Goal: Transaction & Acquisition: Purchase product/service

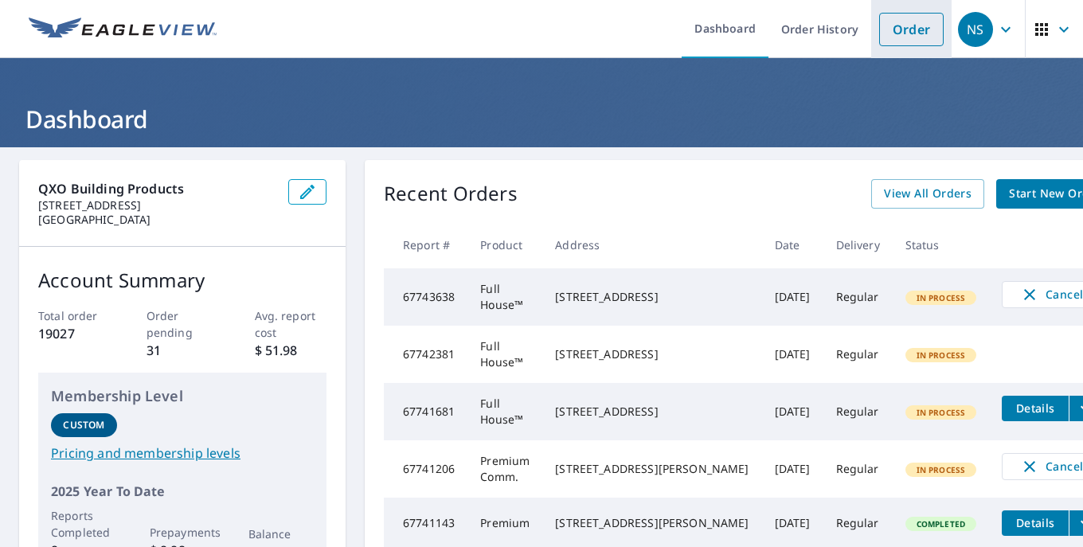
click at [892, 31] on link "Order" at bounding box center [911, 29] width 64 height 33
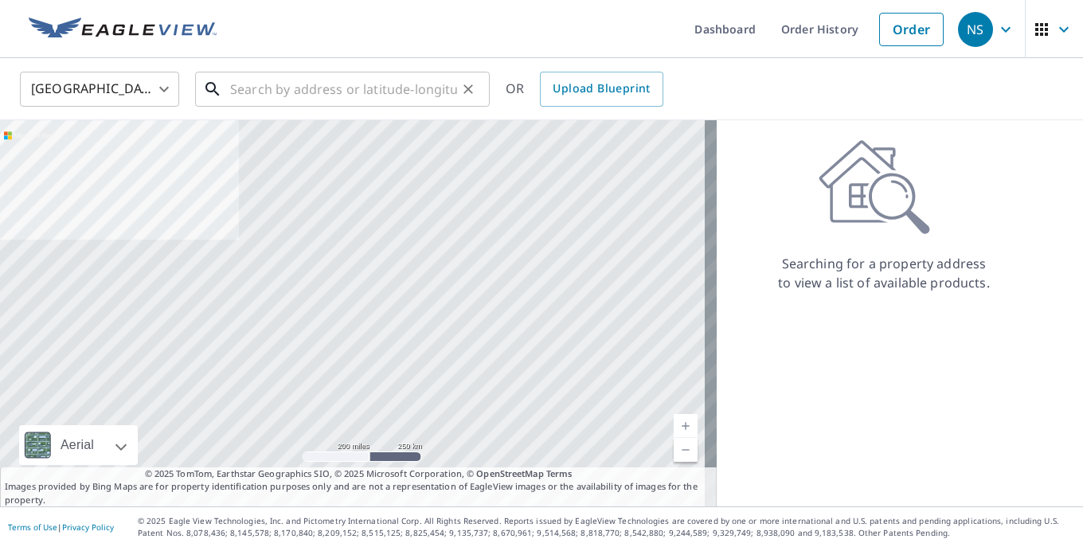
click at [376, 76] on input "text" at bounding box center [343, 89] width 227 height 45
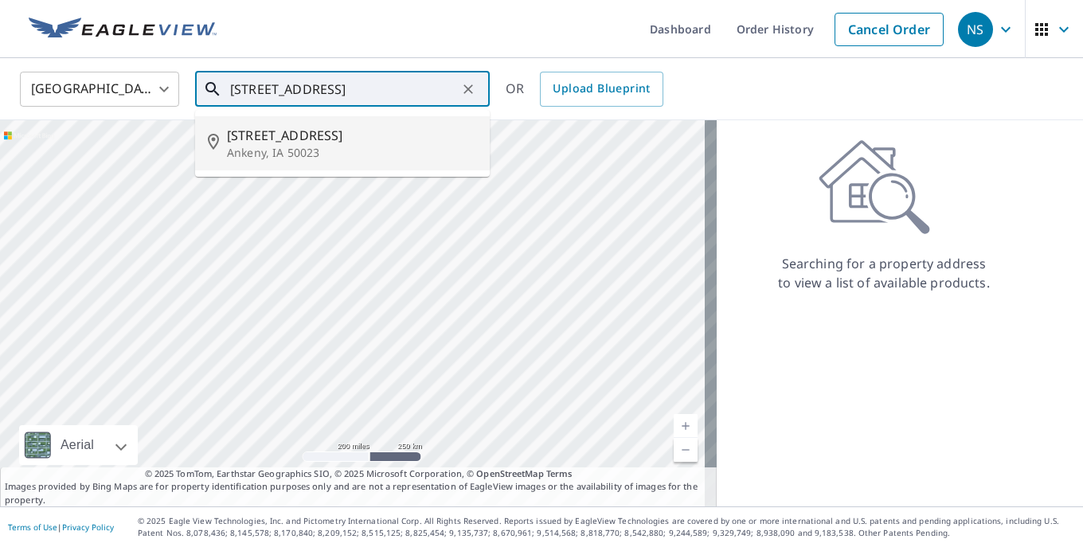
click at [355, 143] on span "[STREET_ADDRESS]" at bounding box center [352, 135] width 250 height 19
type input "[STREET_ADDRESS]"
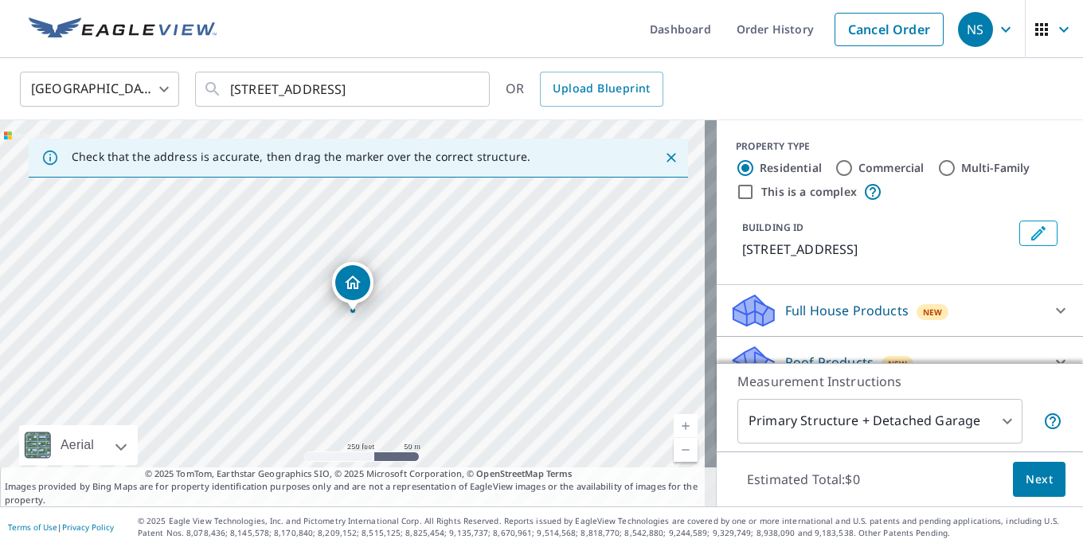
click at [785, 303] on p "Full House Products" at bounding box center [846, 310] width 123 height 19
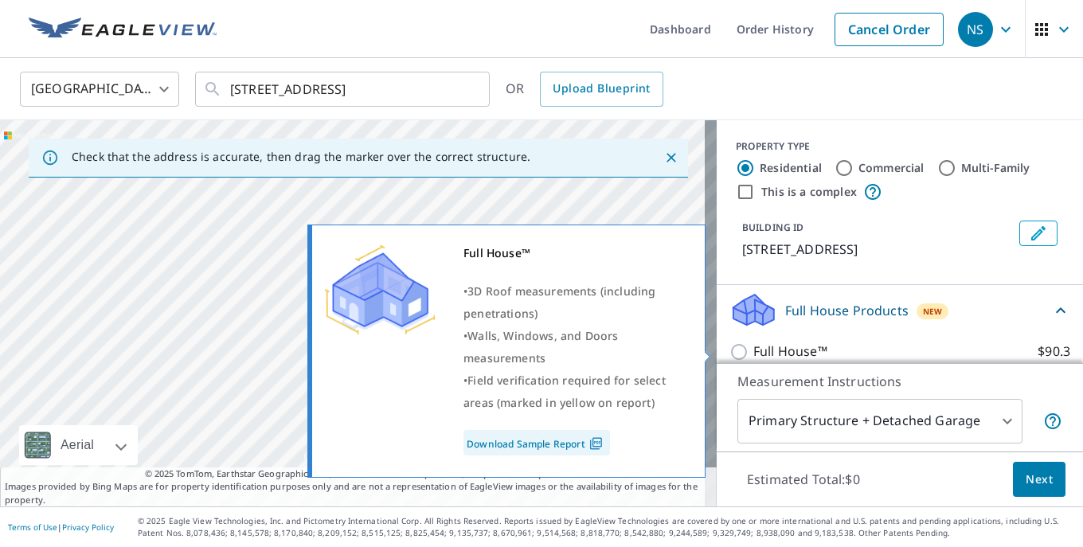
click at [753, 353] on p "Full House™" at bounding box center [790, 352] width 74 height 20
click at [744, 353] on input "Full House™ $90.3" at bounding box center [741, 351] width 24 height 19
checkbox input "true"
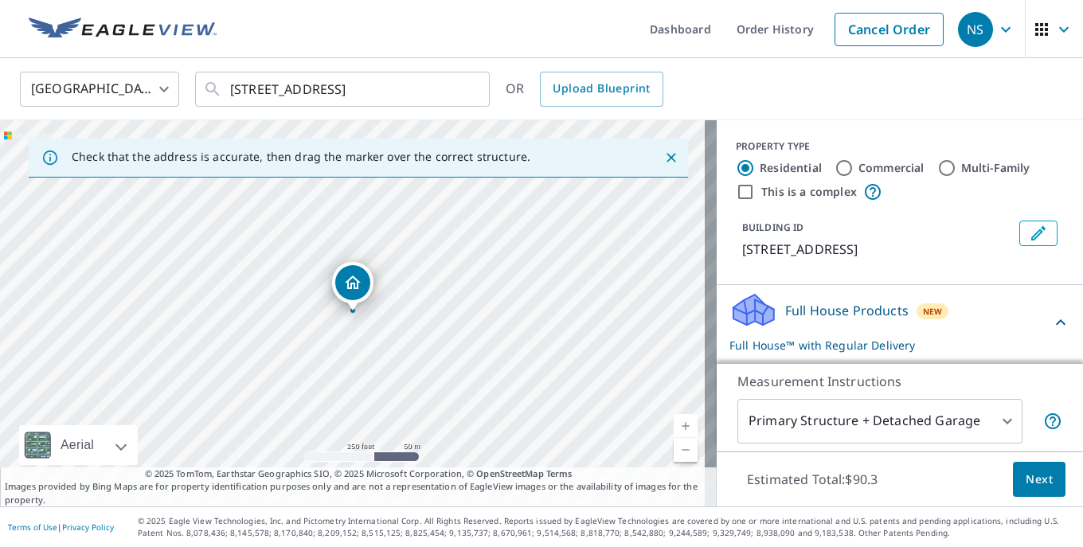
scroll to position [79, 0]
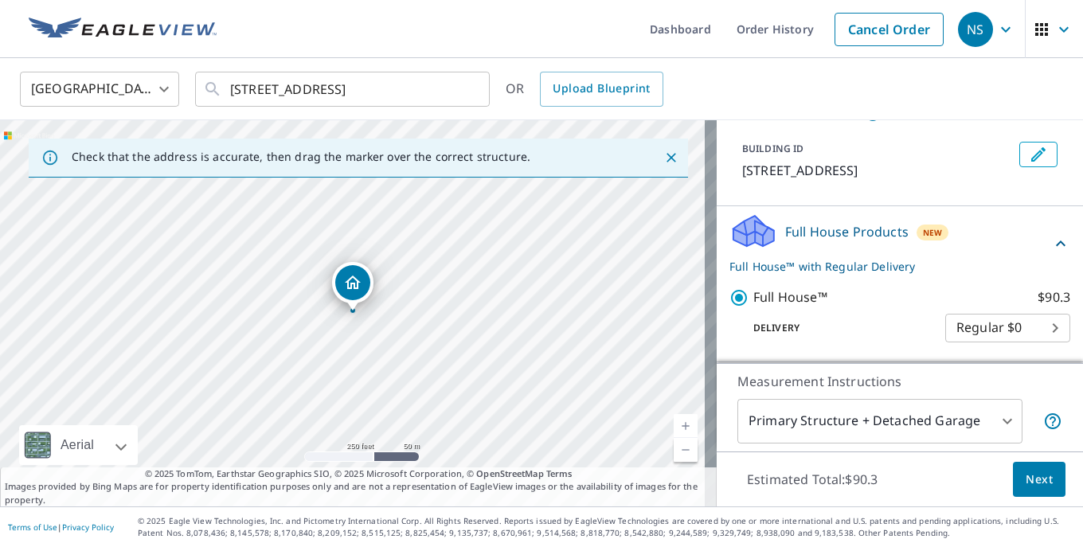
click at [1033, 486] on span "Next" at bounding box center [1038, 480] width 27 height 20
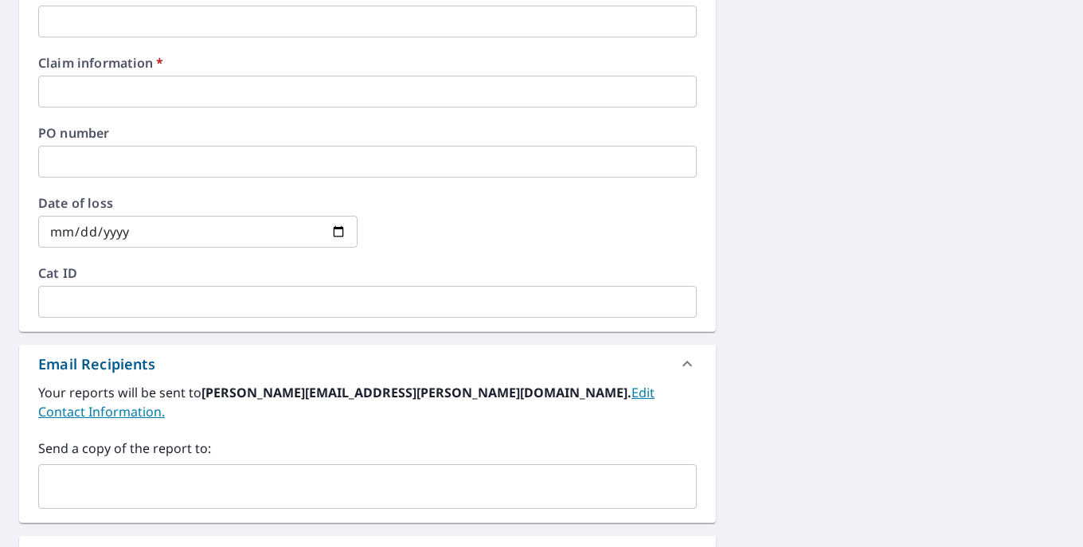
scroll to position [637, 0]
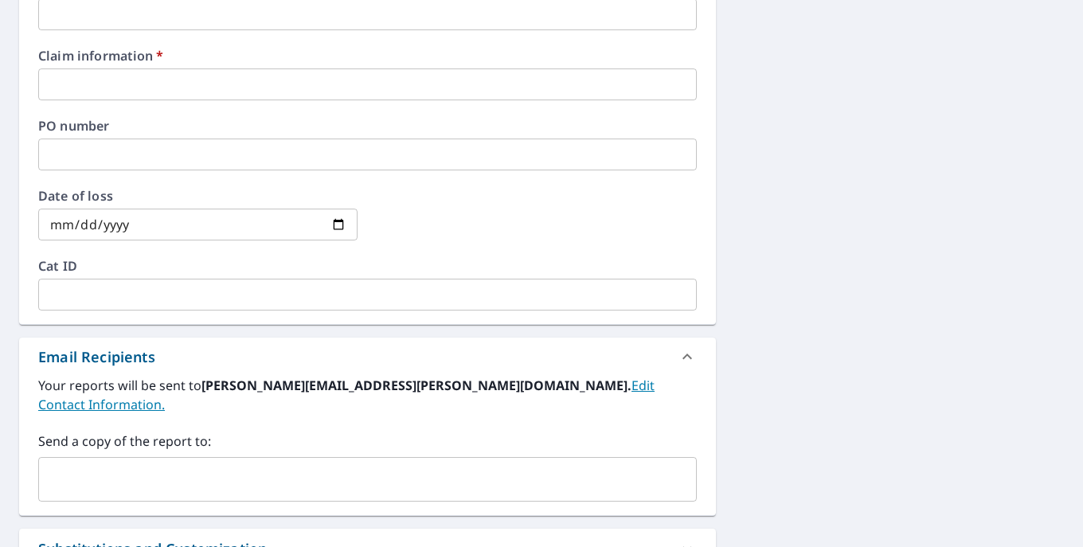
click at [127, 70] on input "text" at bounding box center [367, 84] width 658 height 32
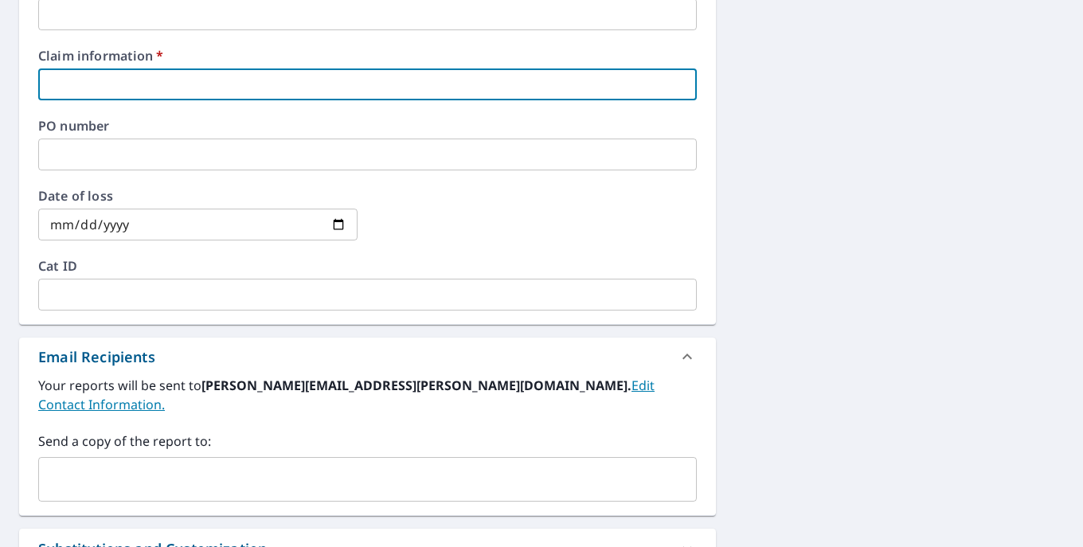
type input "0000"
checkbox input "true"
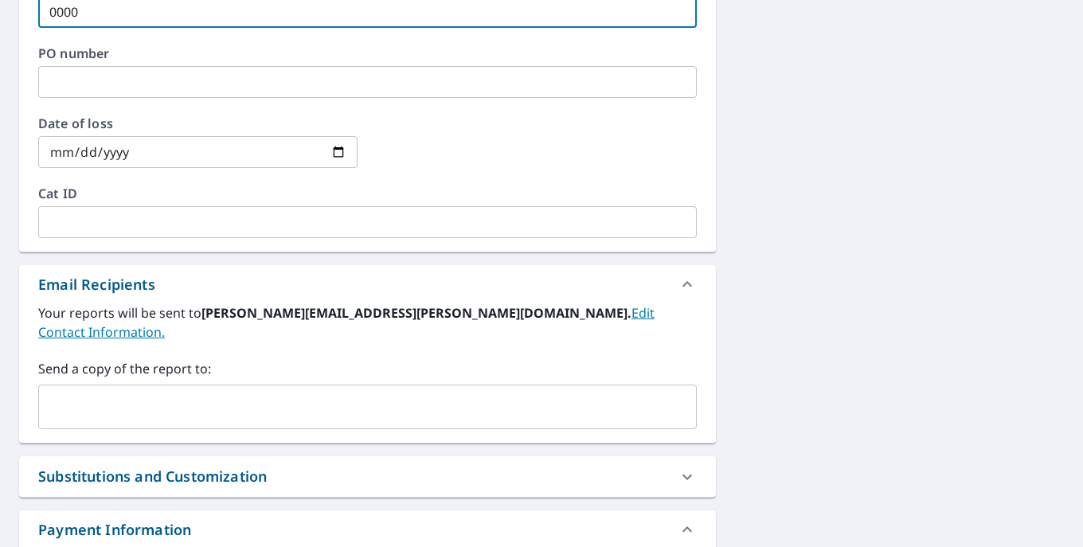
scroll to position [807, 0]
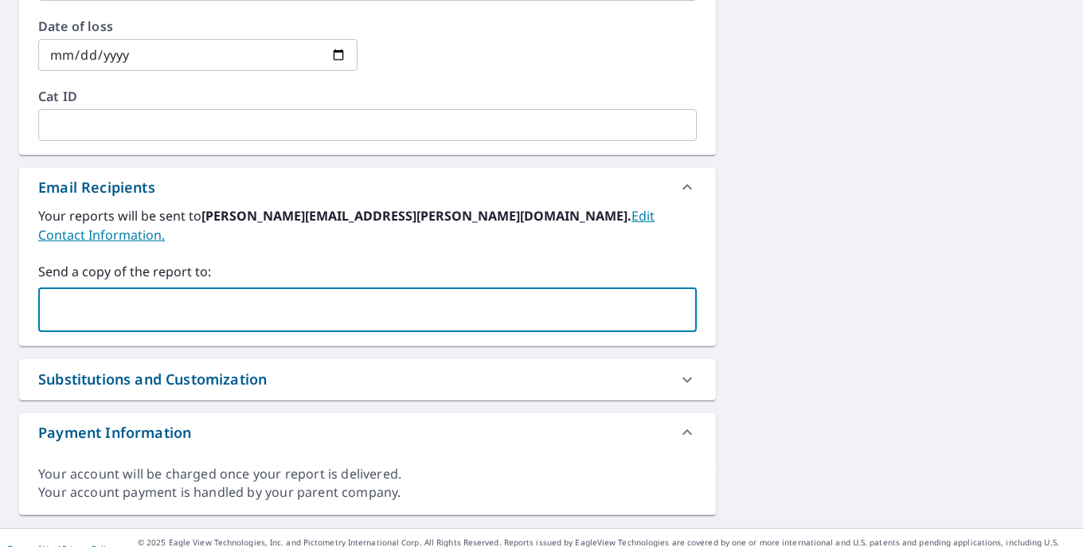
click at [127, 301] on input "text" at bounding box center [355, 310] width 620 height 30
type input "[EMAIL_ADDRESS][DOMAIN_NAME]"
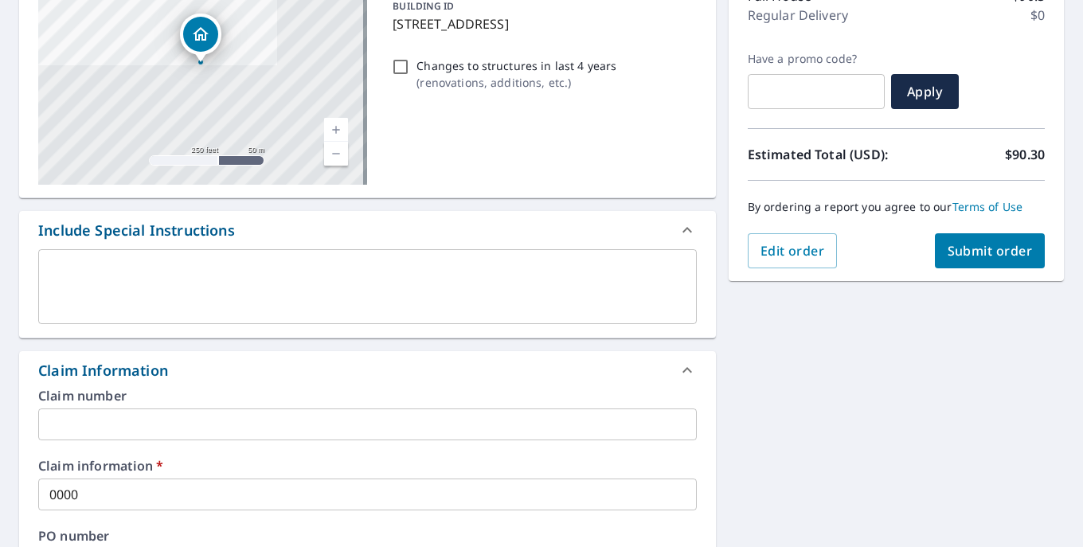
scroll to position [10, 0]
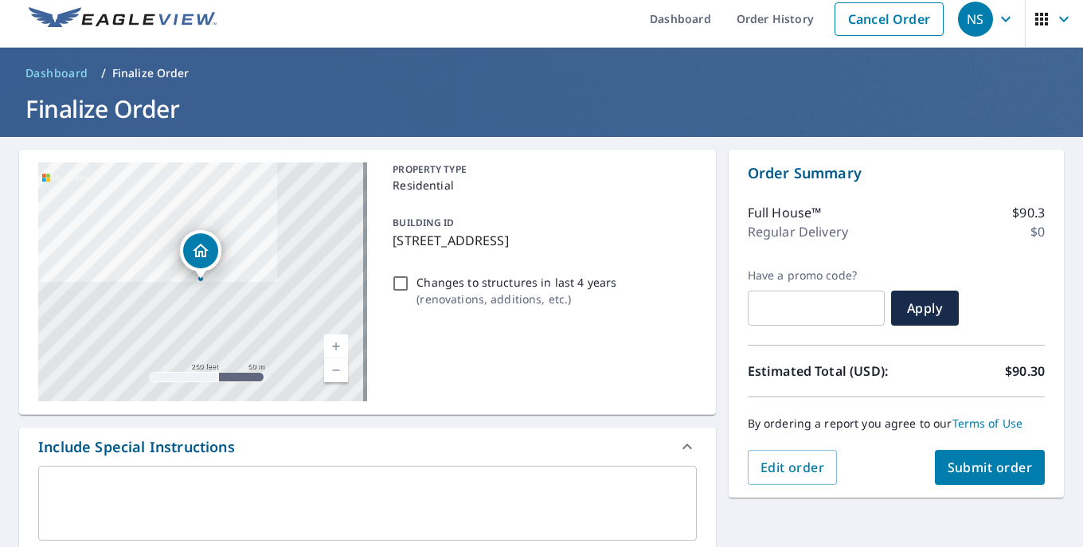
click at [986, 465] on span "Submit order" at bounding box center [989, 468] width 85 height 18
checkbox input "true"
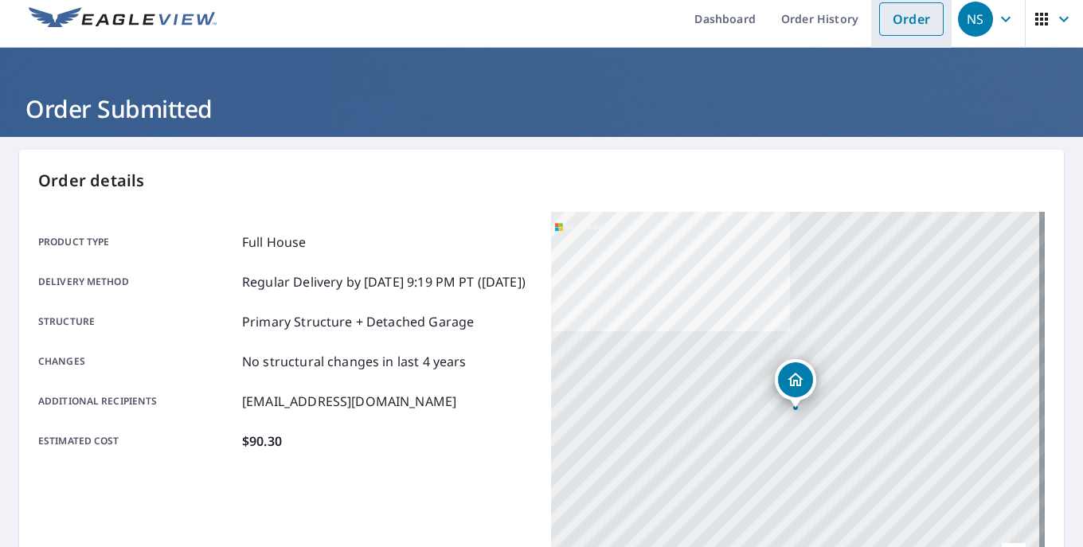
click at [892, 16] on link "Order" at bounding box center [911, 18] width 64 height 33
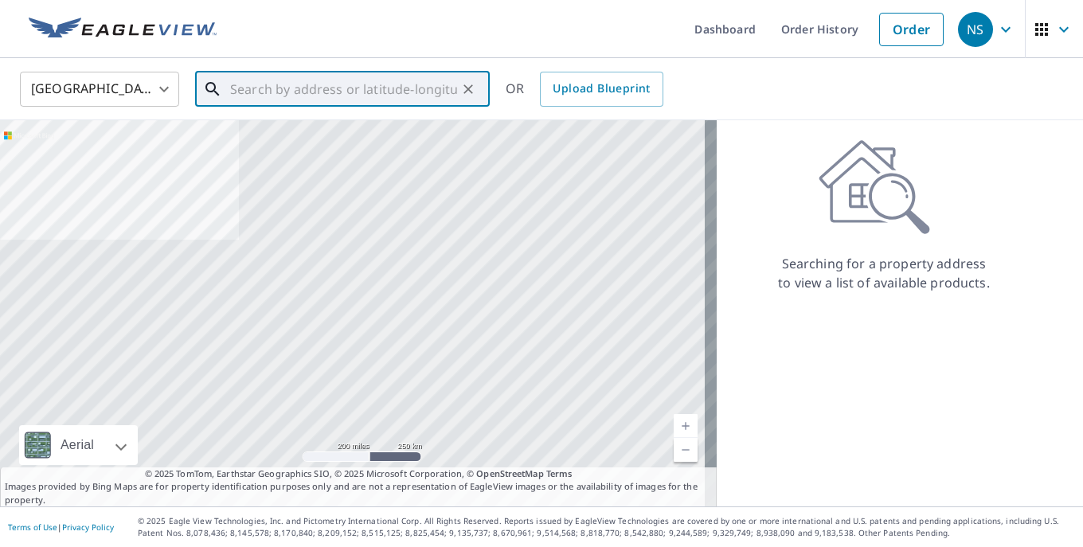
click at [361, 80] on input "text" at bounding box center [343, 89] width 227 height 45
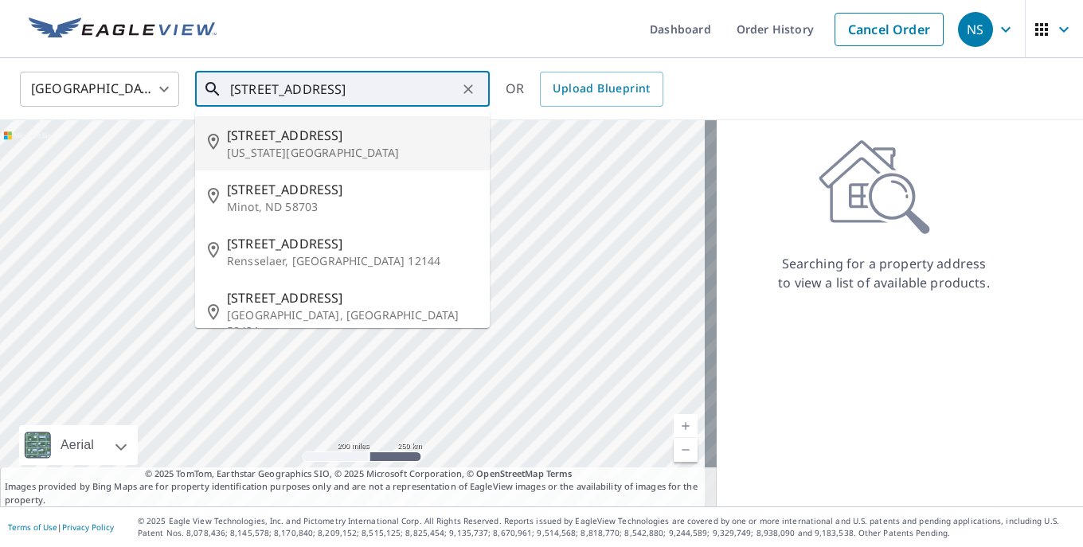
click at [353, 135] on span "[STREET_ADDRESS]" at bounding box center [352, 135] width 250 height 19
type input "[STREET_ADDRESS][US_STATE]"
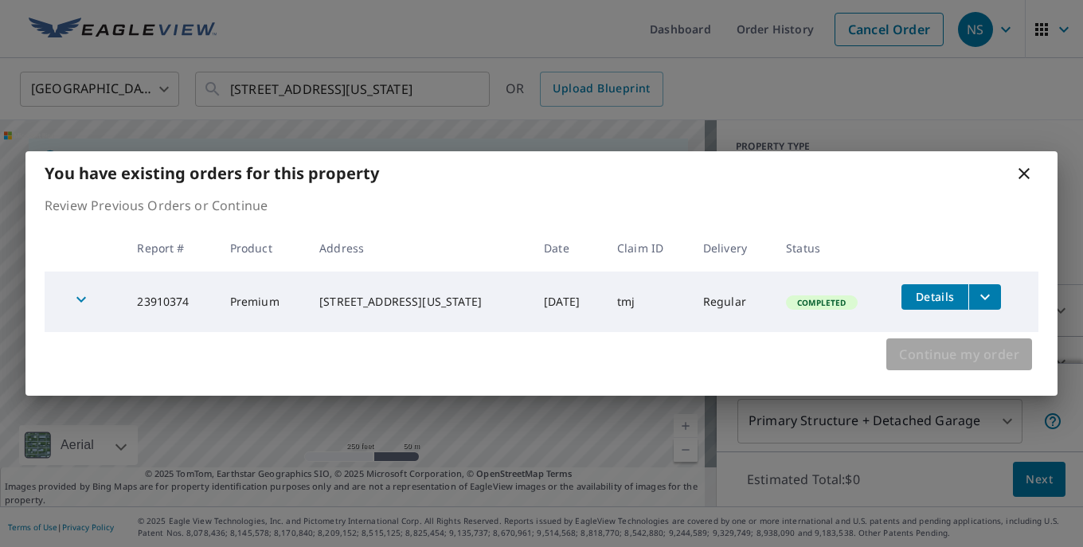
click at [942, 357] on span "Continue my order" at bounding box center [959, 354] width 120 height 22
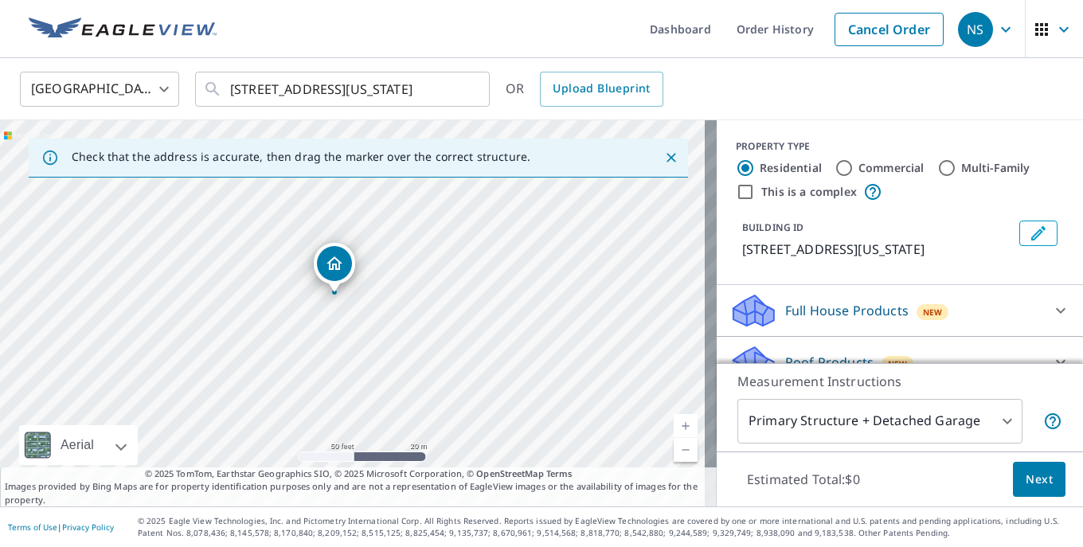
click at [815, 305] on p "Full House Products" at bounding box center [846, 310] width 123 height 19
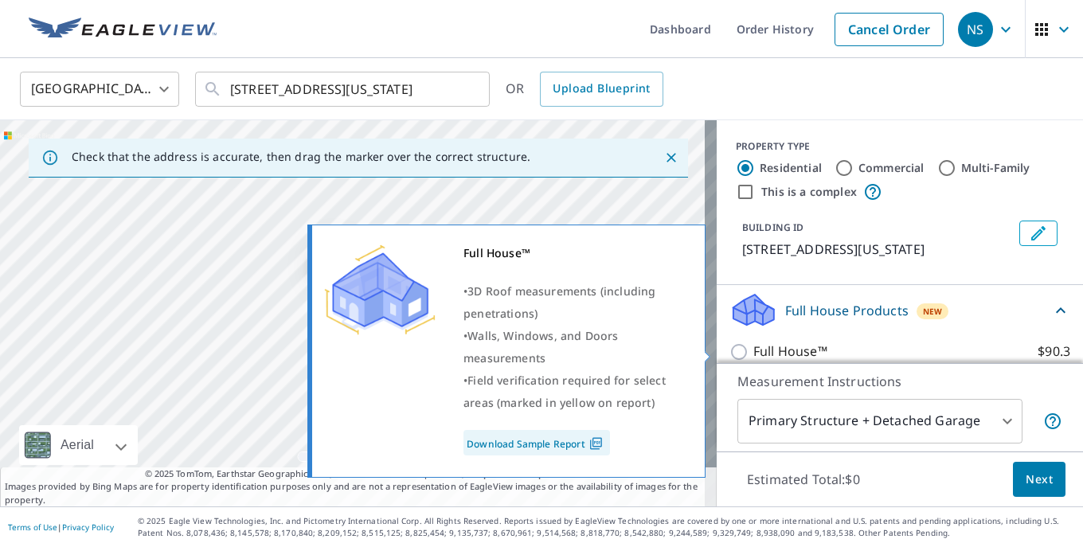
click at [764, 350] on p "Full House™" at bounding box center [790, 352] width 74 height 20
click at [753, 350] on input "Full House™ $90.3" at bounding box center [741, 351] width 24 height 19
checkbox input "true"
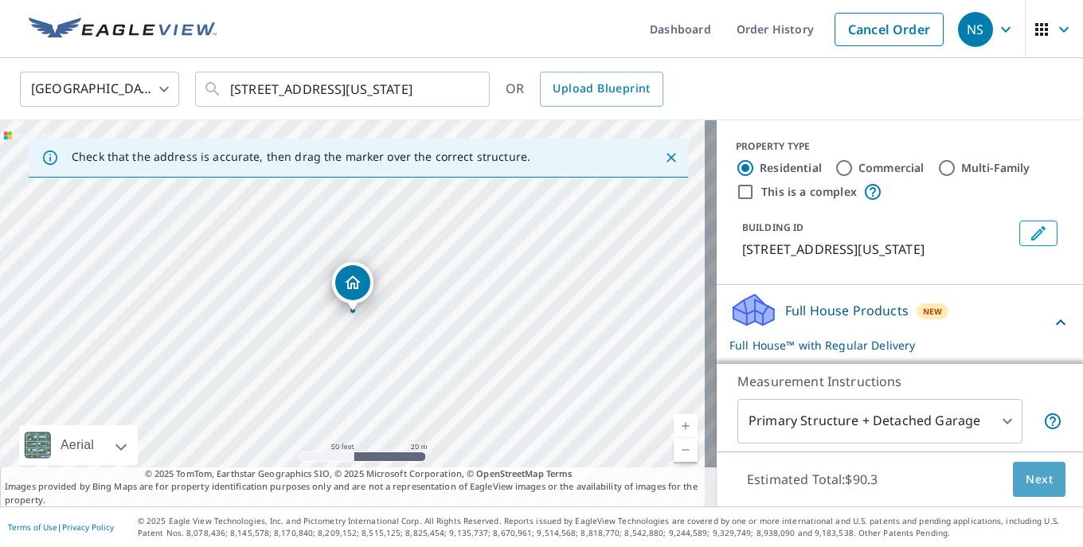
click at [1025, 484] on span "Next" at bounding box center [1038, 480] width 27 height 20
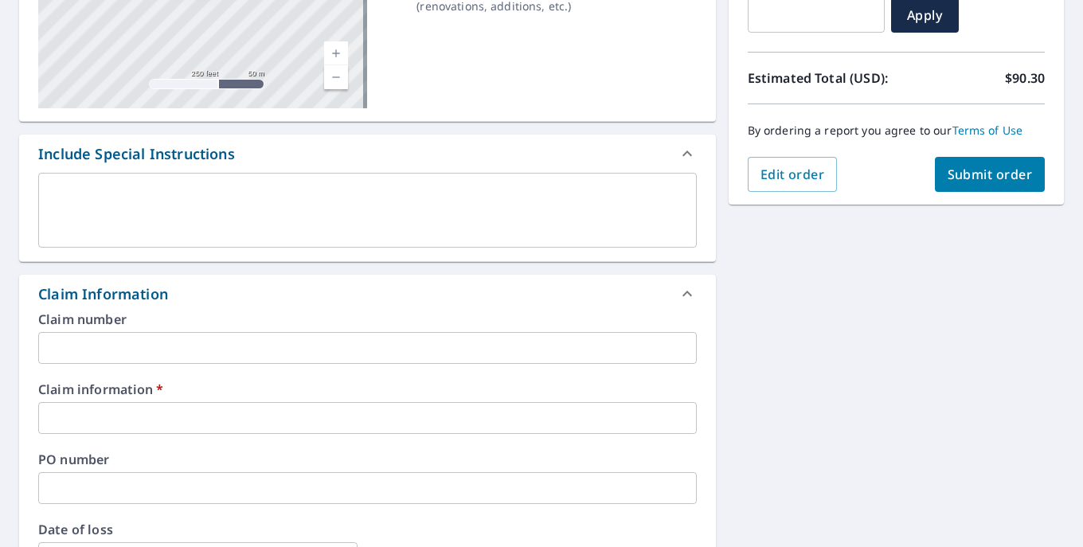
scroll to position [397, 0]
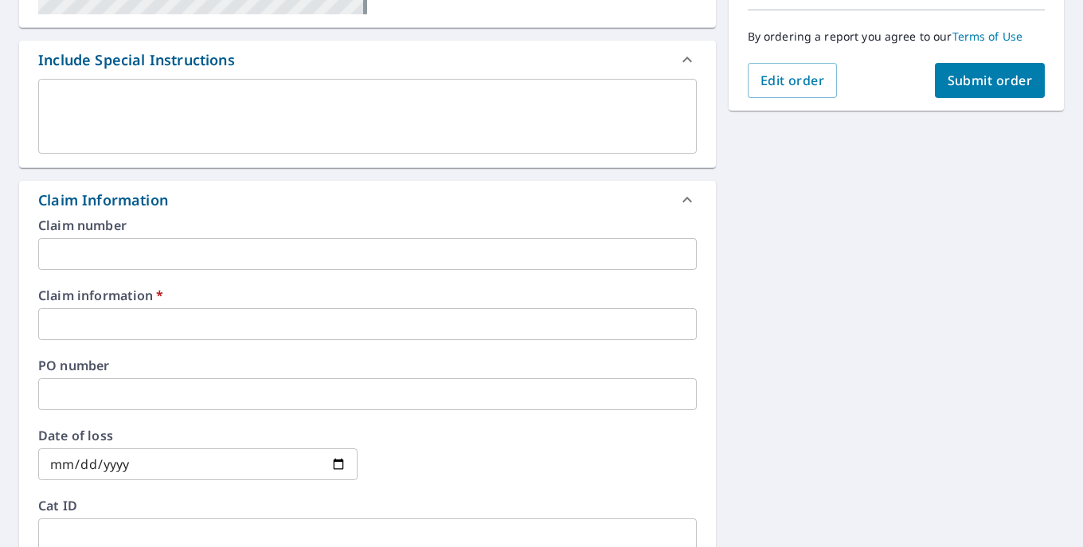
click at [328, 327] on input "text" at bounding box center [367, 324] width 658 height 32
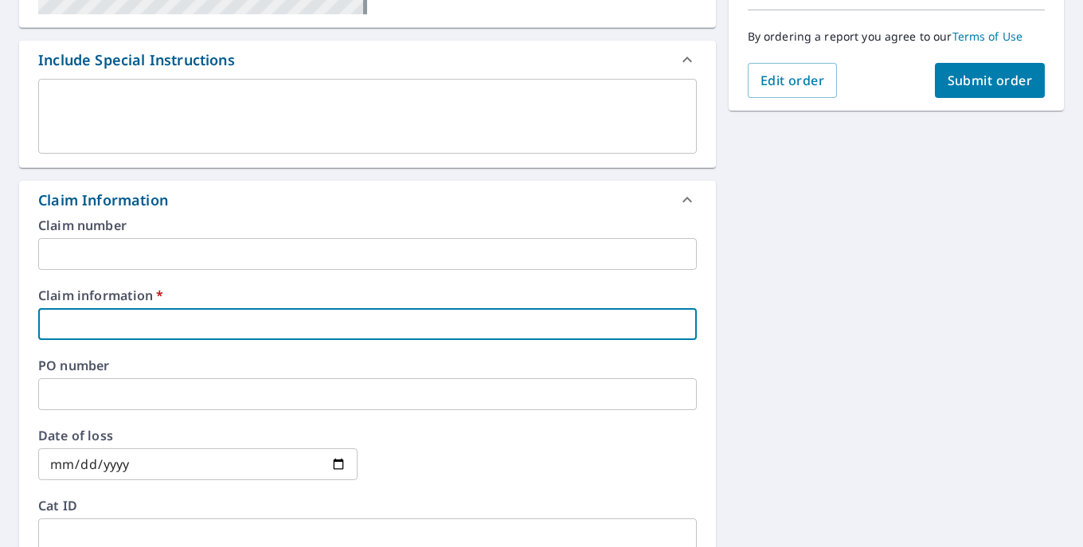
type input "0000"
checkbox input "true"
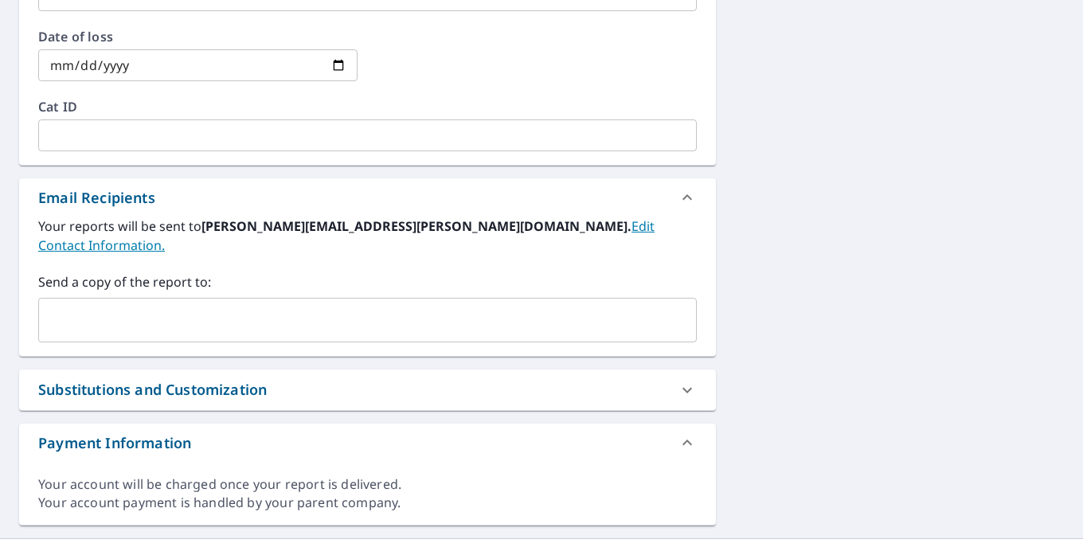
click at [248, 319] on div "​" at bounding box center [367, 320] width 658 height 45
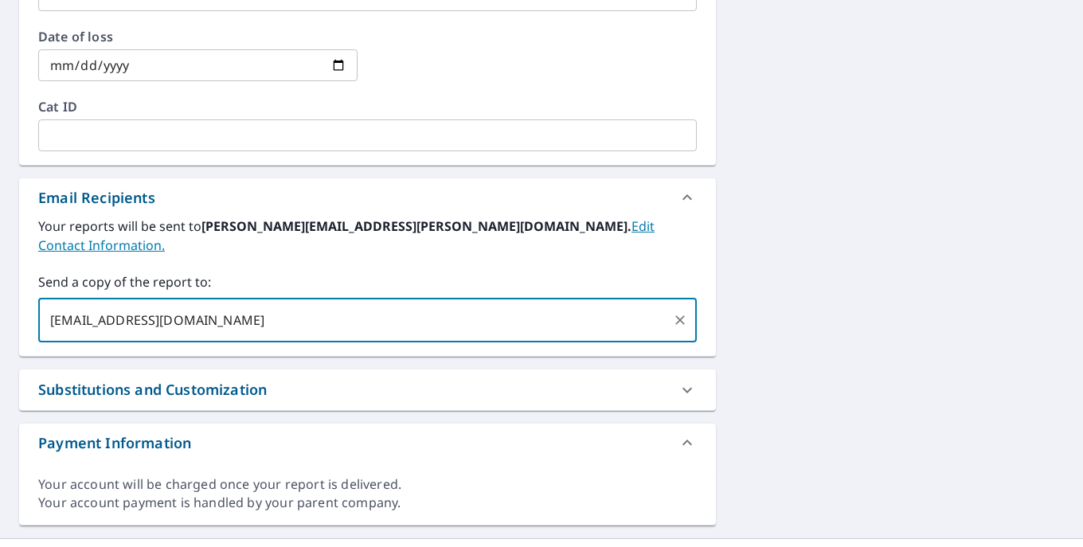
type input "[EMAIL_ADDRESS][DOMAIN_NAME]"
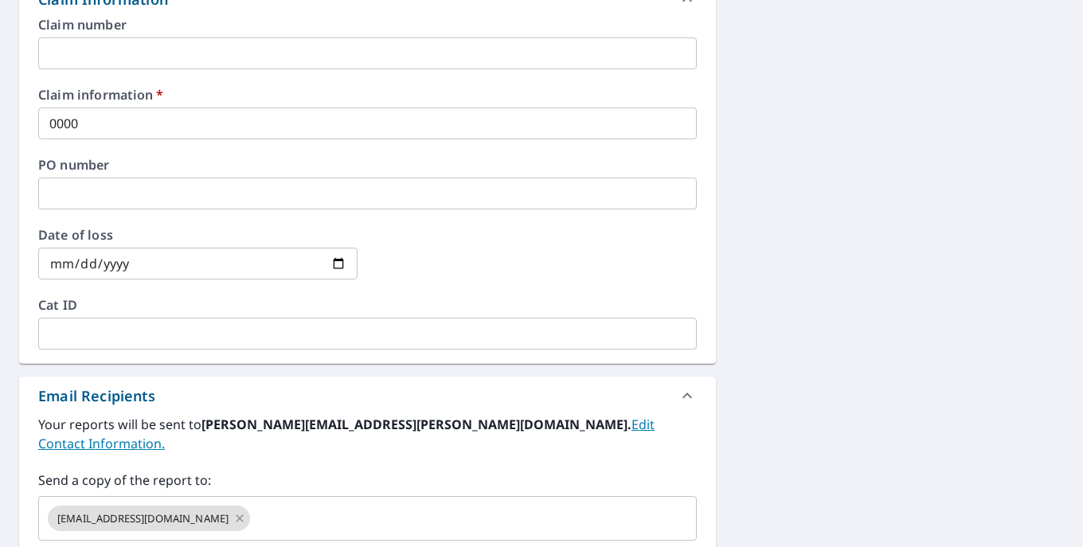
scroll to position [318, 0]
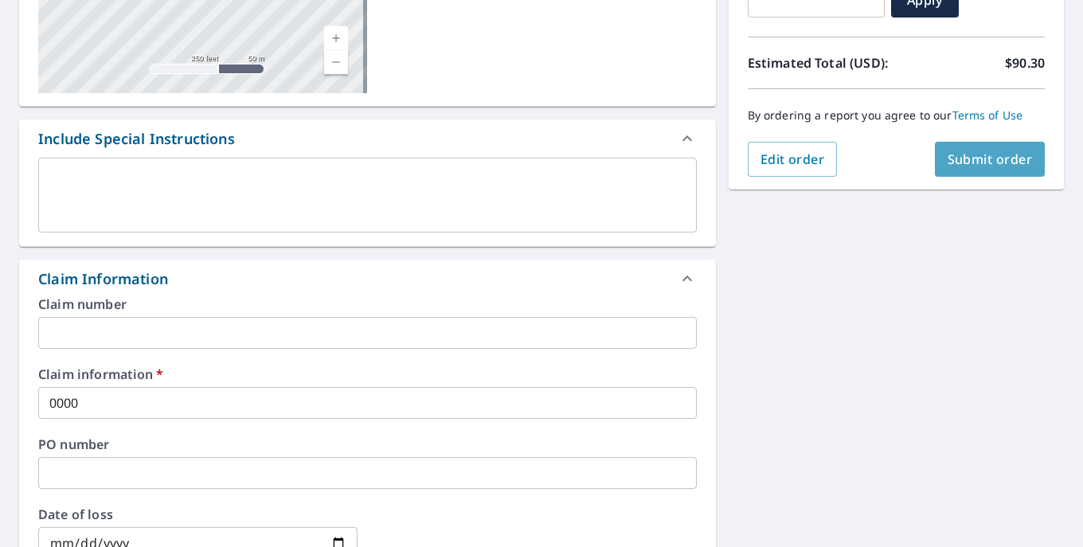
click at [947, 154] on span "Submit order" at bounding box center [989, 159] width 85 height 18
checkbox input "true"
